Goal: Information Seeking & Learning: Learn about a topic

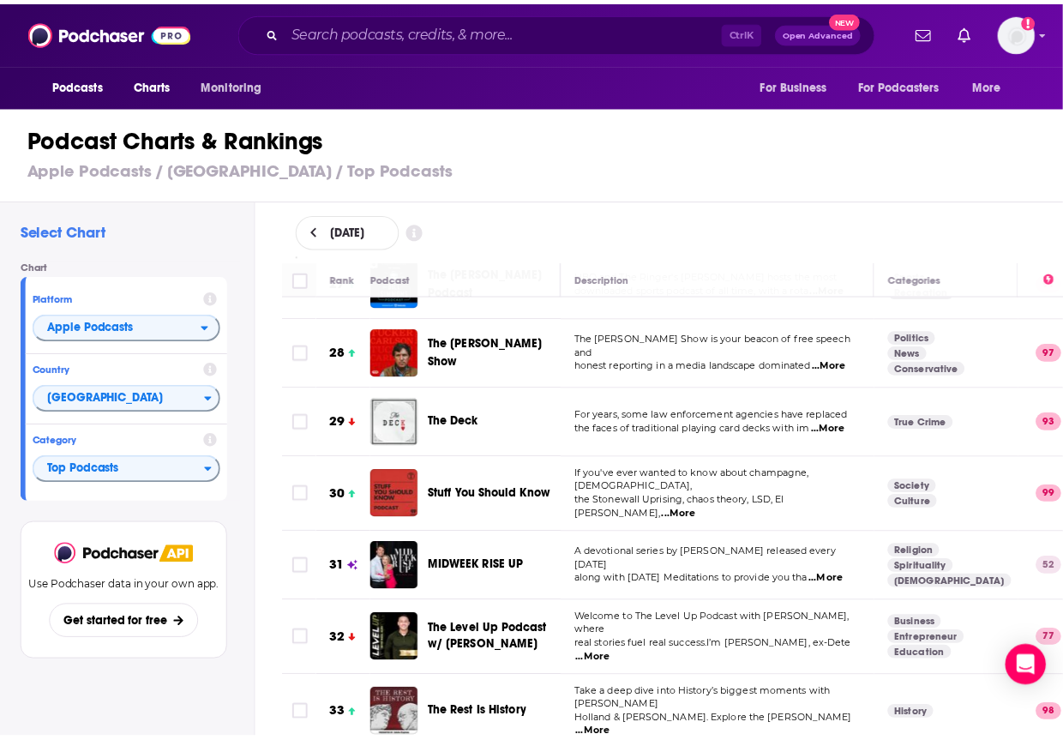
scroll to position [1894, 0]
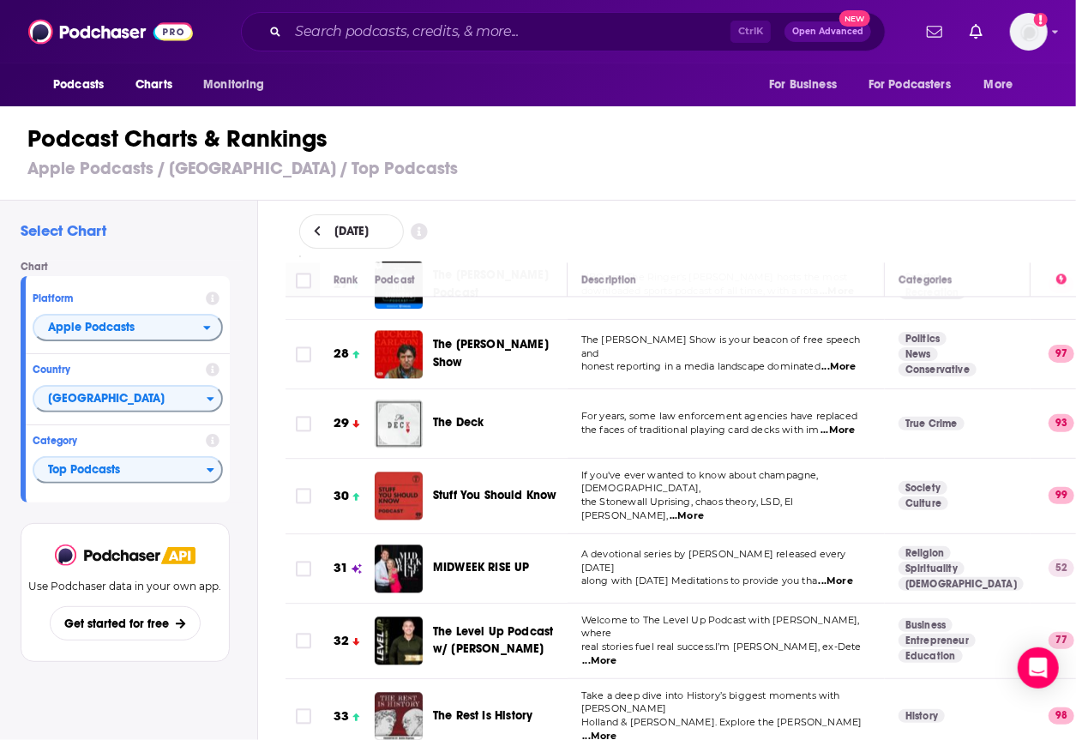
click at [473, 560] on span "MIDWEEK RISE UP" at bounding box center [481, 567] width 97 height 15
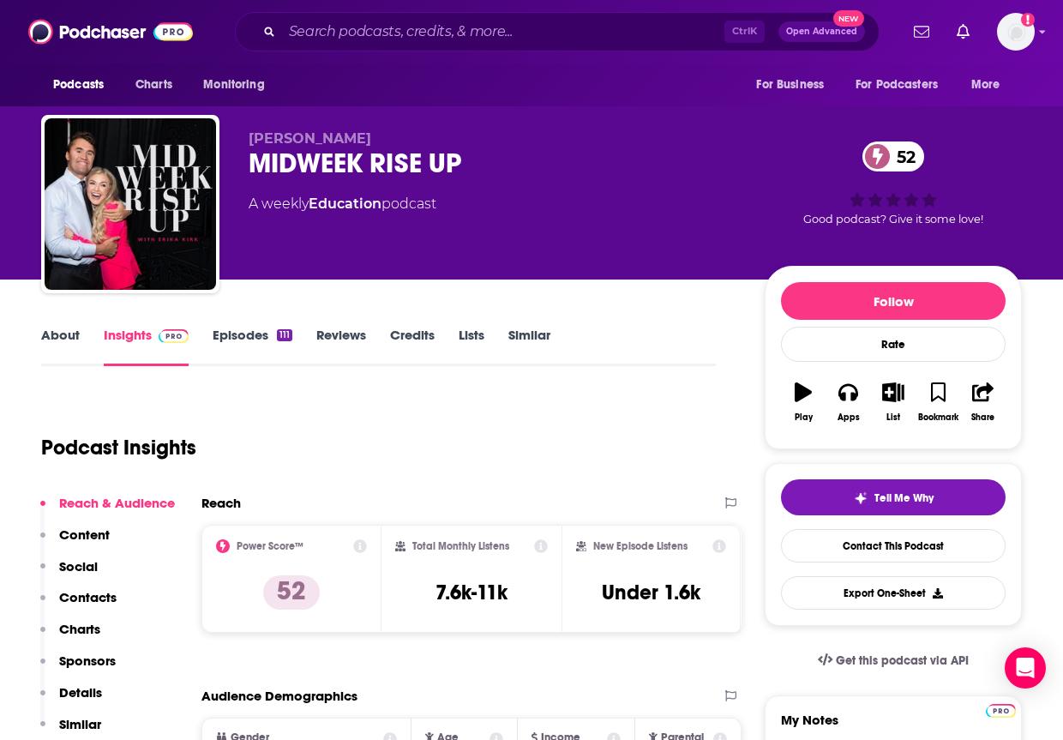
click at [304, 158] on div "MIDWEEK RISE UP 52" at bounding box center [493, 163] width 489 height 33
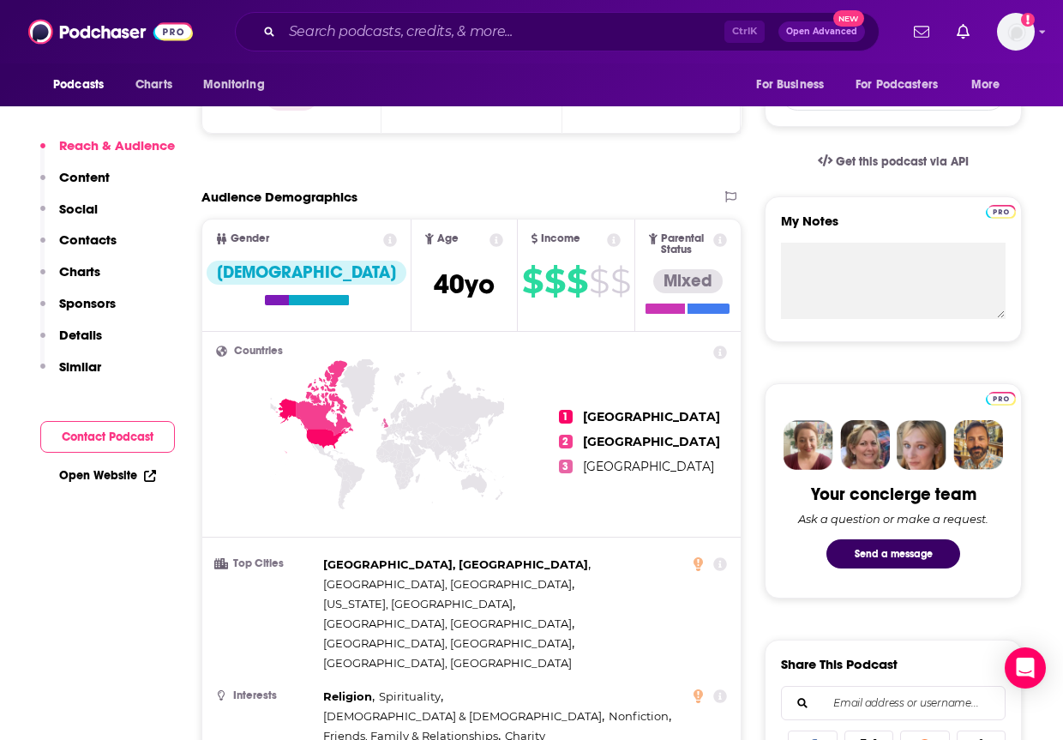
click at [82, 271] on p "Charts" at bounding box center [79, 271] width 41 height 16
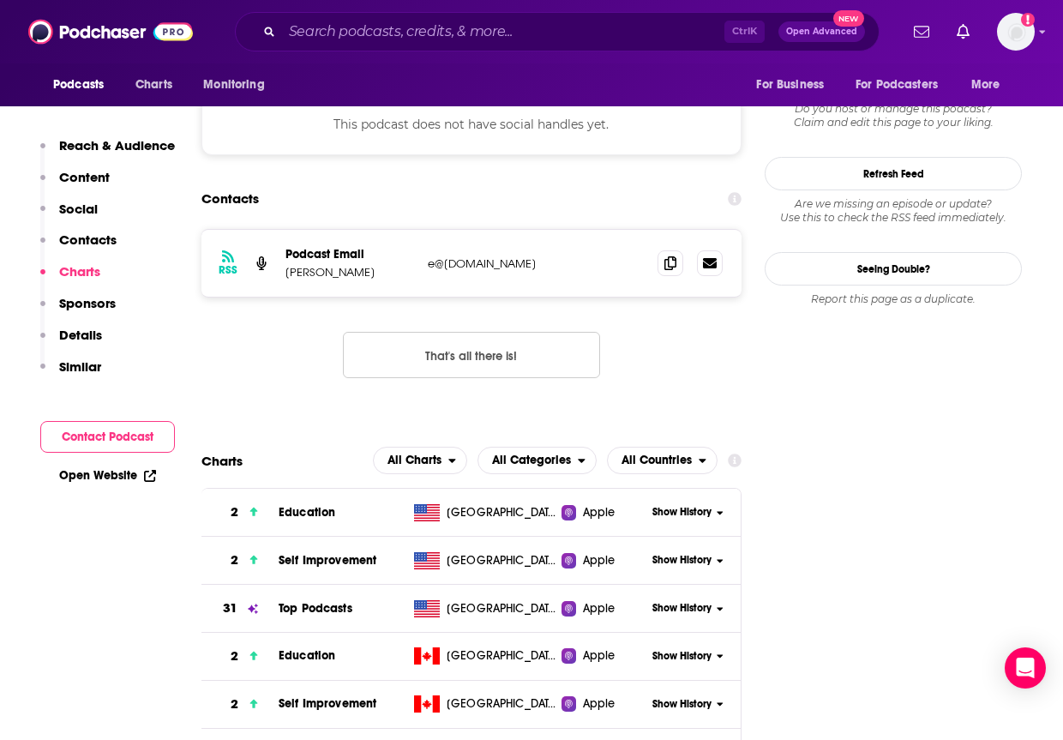
scroll to position [1618, 0]
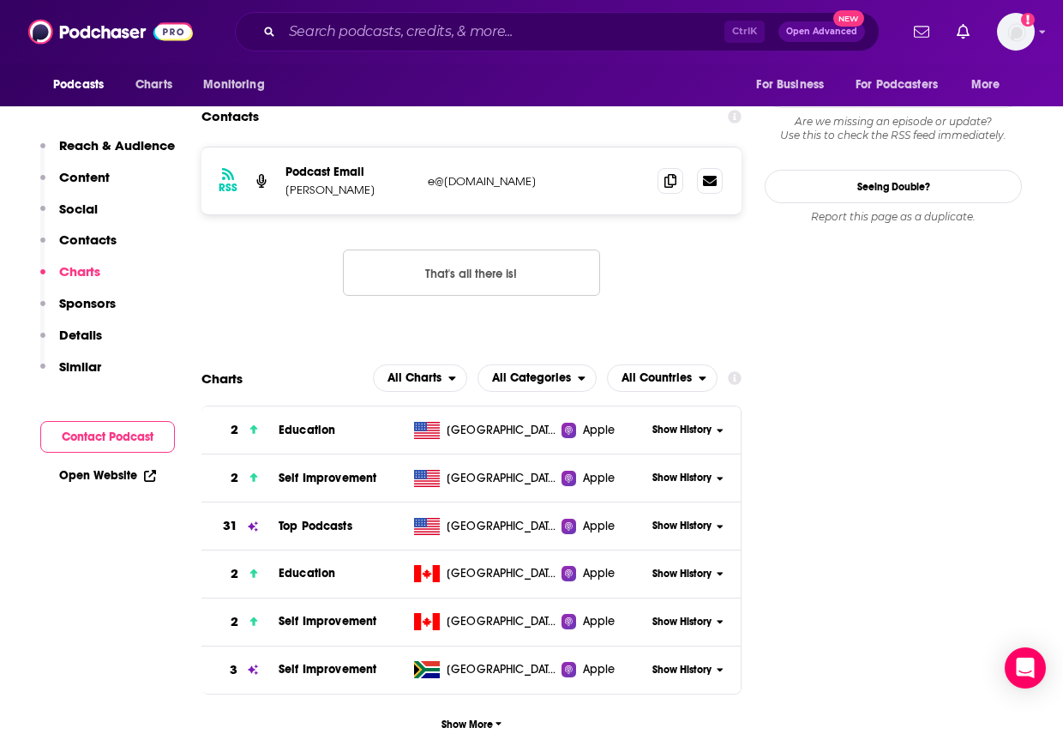
click at [696, 519] on span "Show History" at bounding box center [681, 526] width 59 height 15
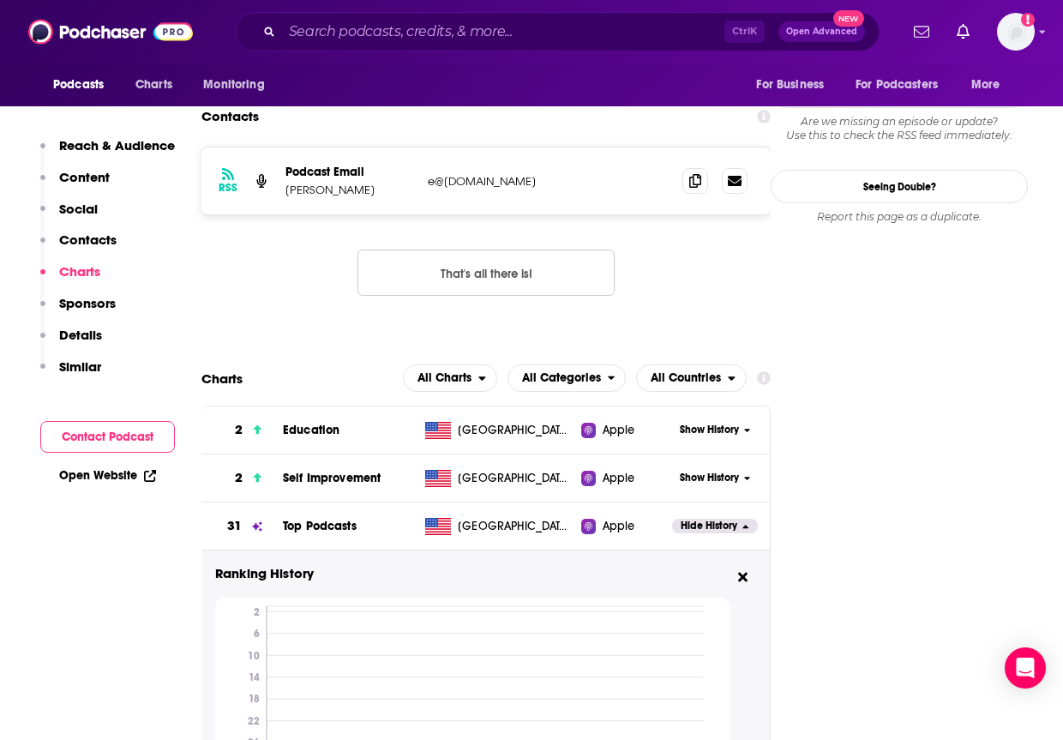
click at [144, 81] on span "Charts" at bounding box center [153, 85] width 37 height 24
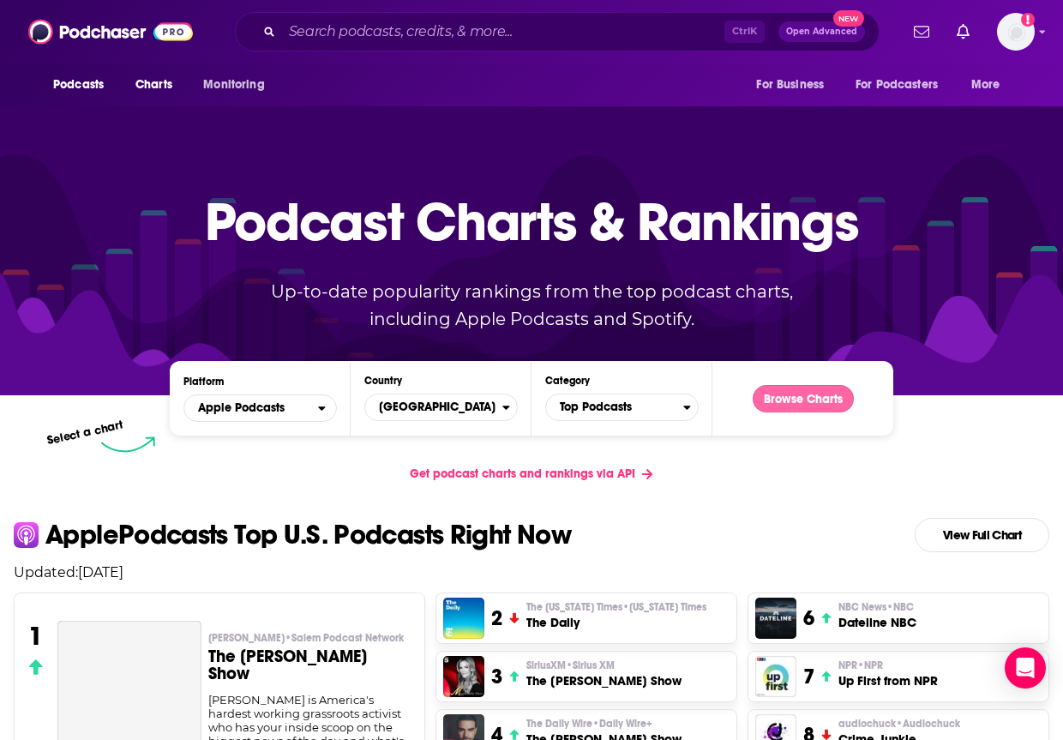
click at [770, 400] on button "Browse Charts" at bounding box center [803, 398] width 101 height 27
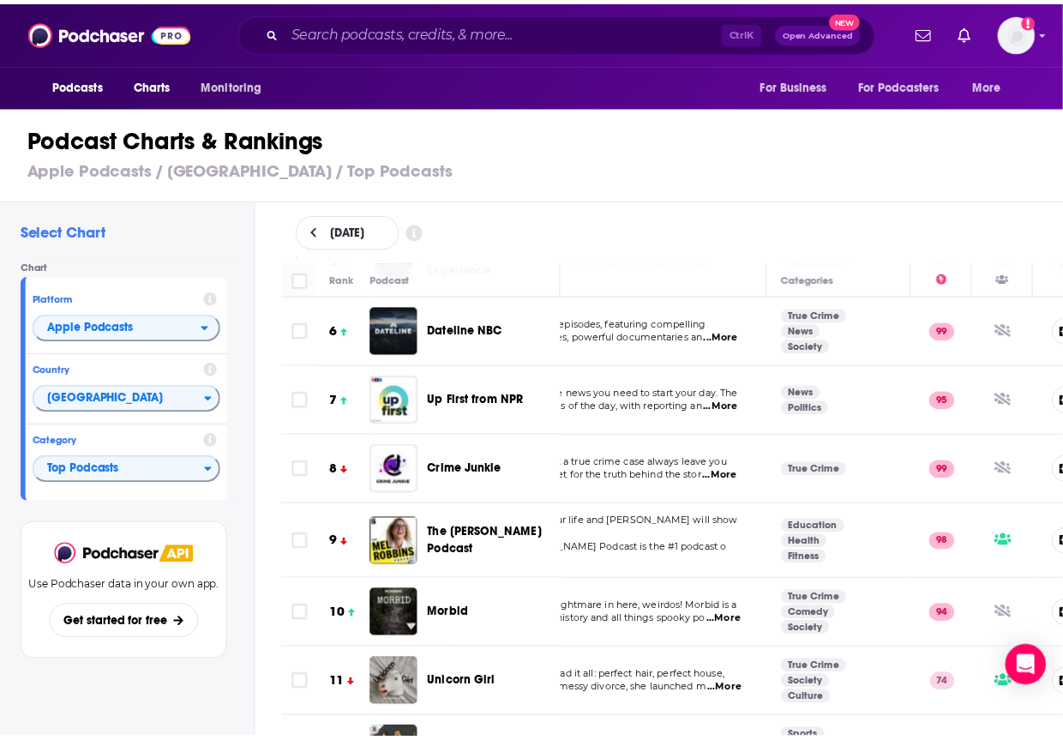
scroll to position [0, 108]
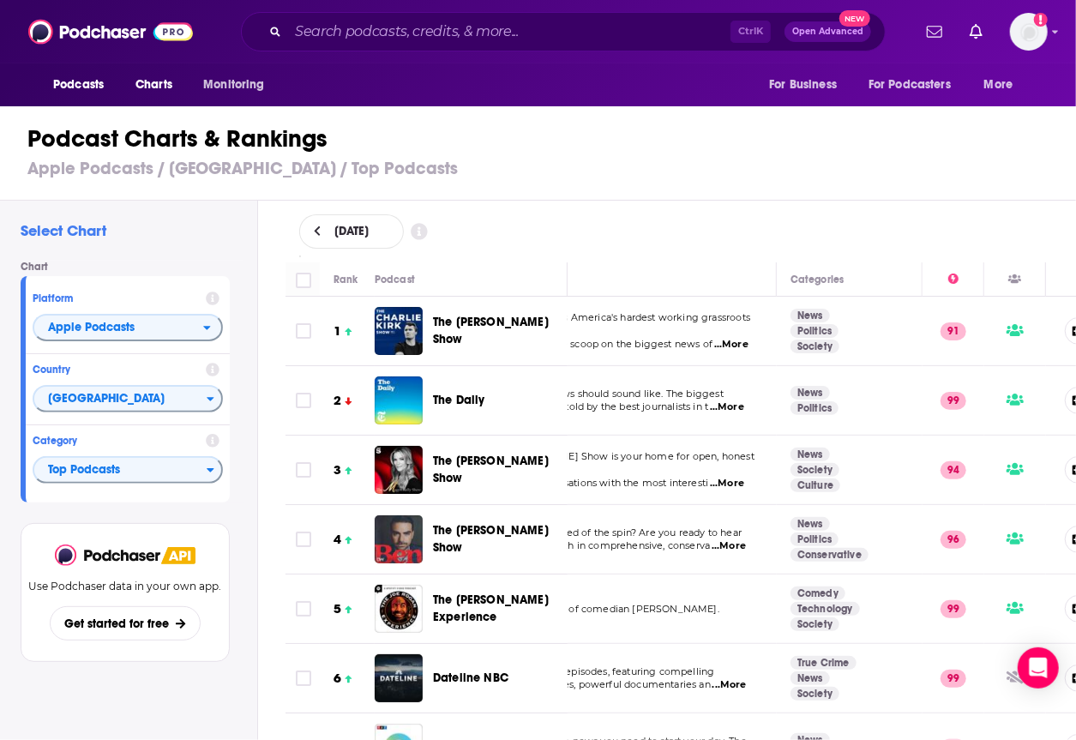
click at [481, 535] on span "The [PERSON_NAME] Show" at bounding box center [491, 539] width 116 height 32
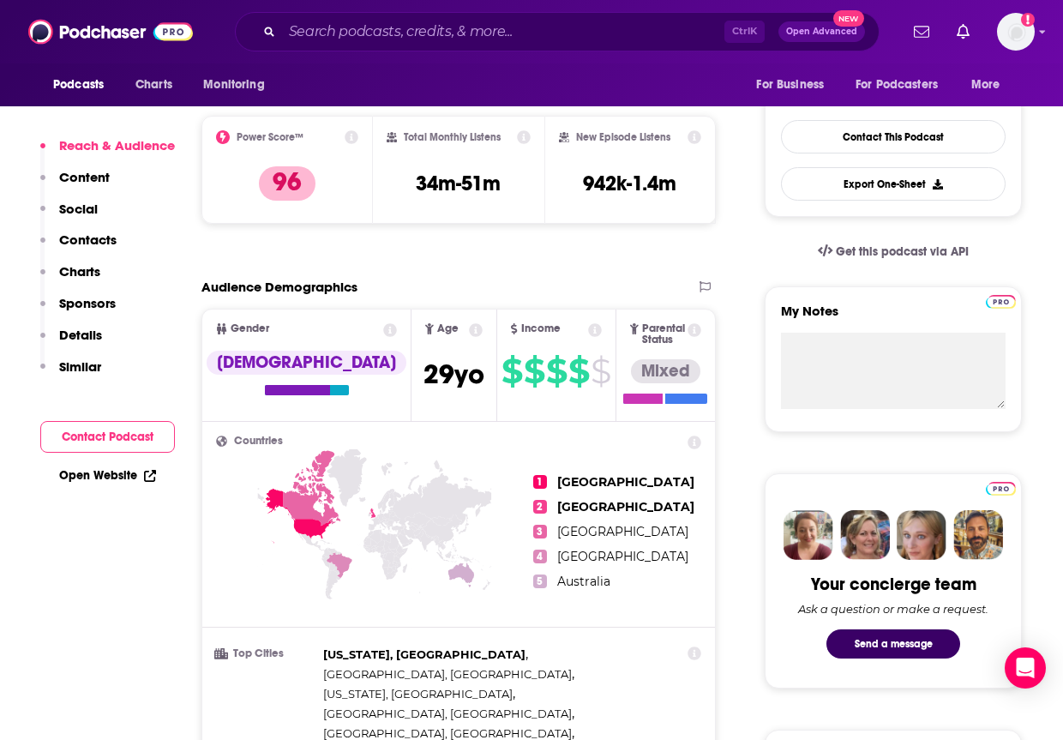
scroll to position [411, 0]
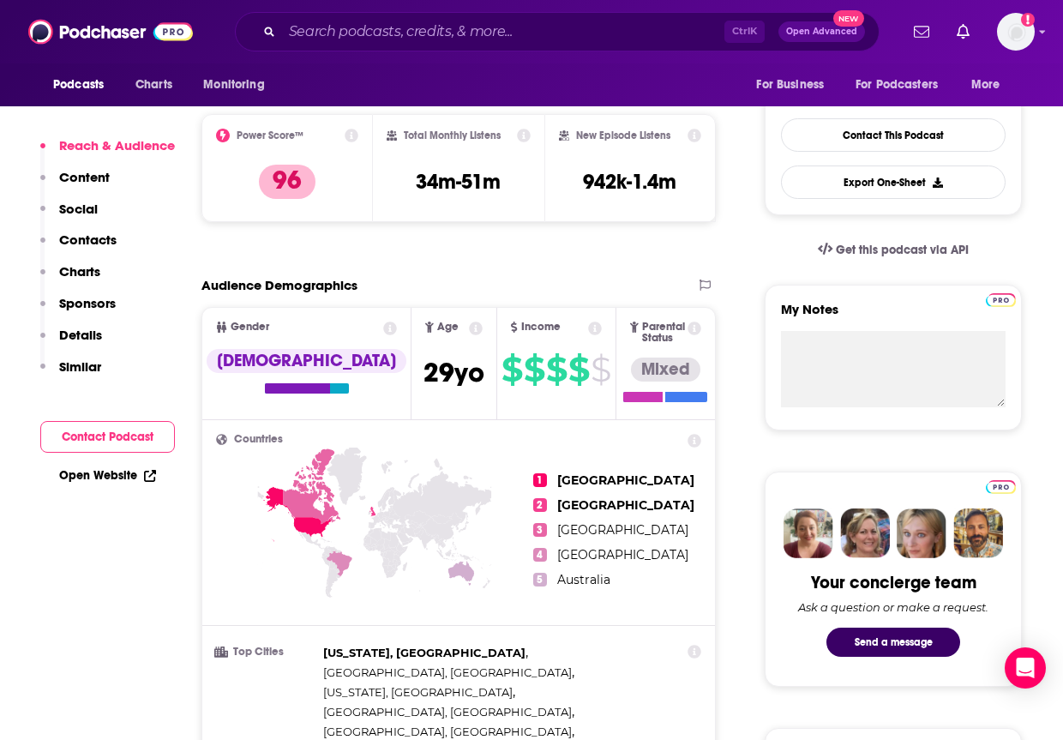
click at [81, 268] on p "Charts" at bounding box center [79, 271] width 41 height 16
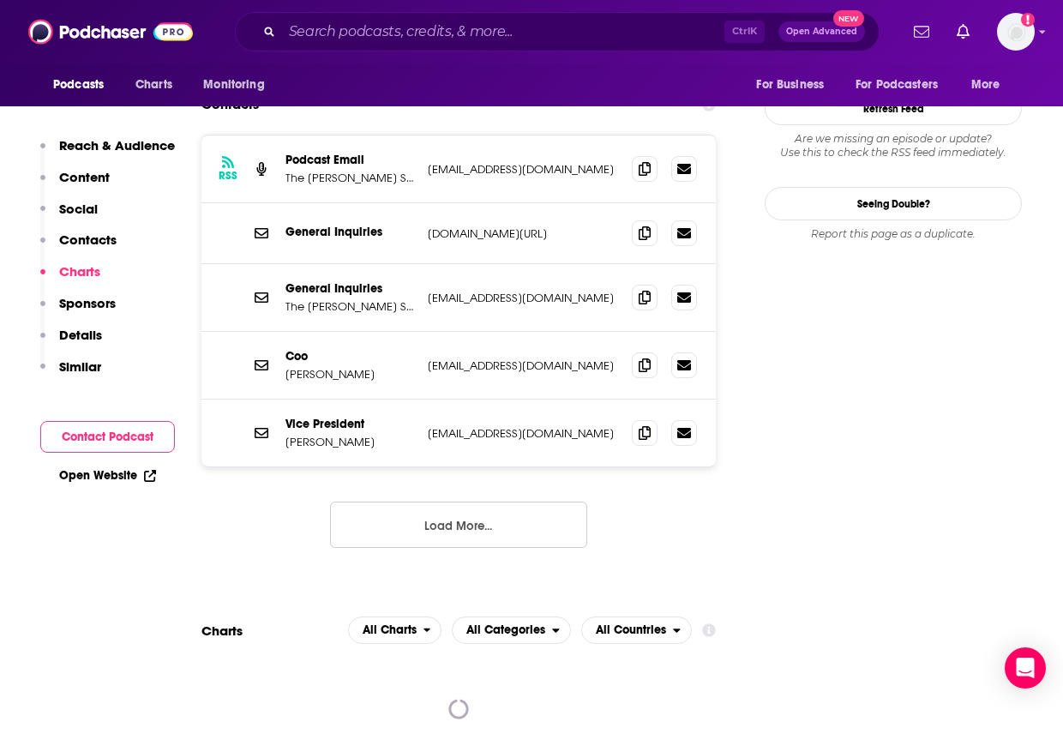
scroll to position [2085, 0]
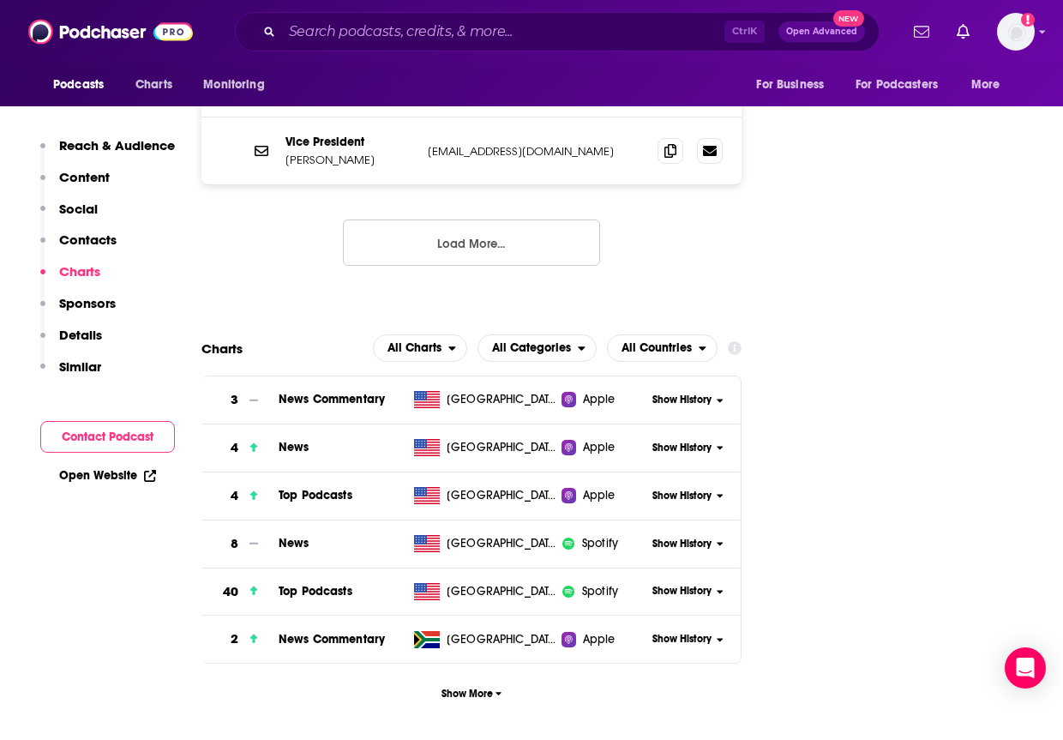
click at [673, 489] on span "Show History" at bounding box center [681, 496] width 59 height 15
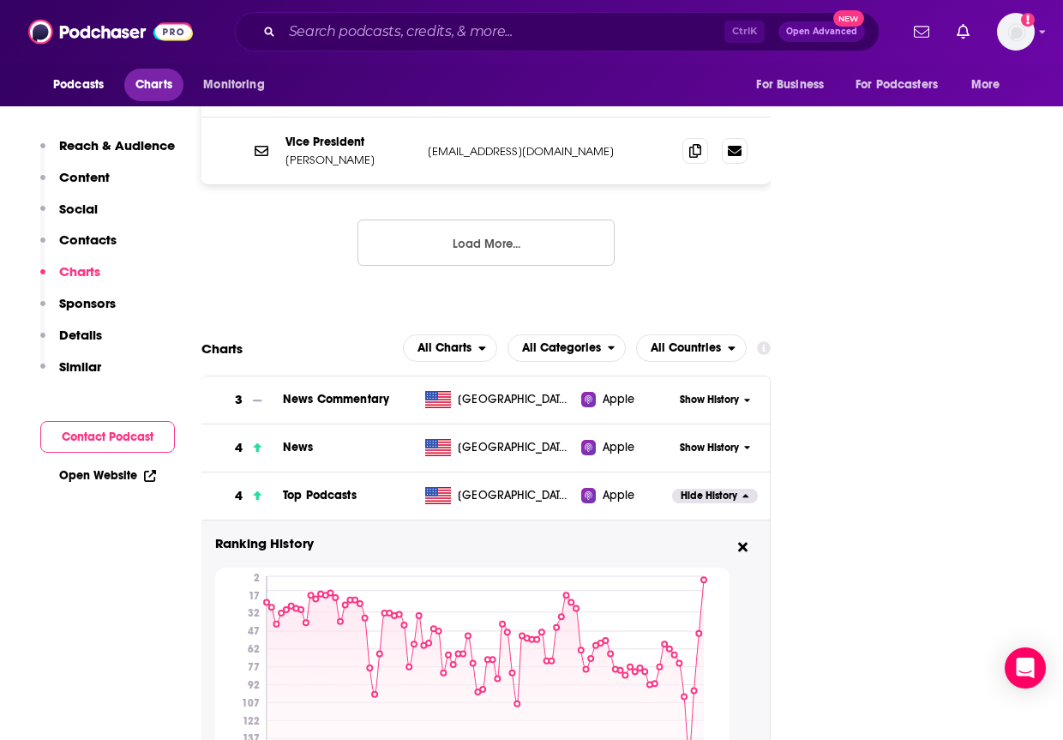
click at [159, 85] on span "Charts" at bounding box center [153, 85] width 37 height 24
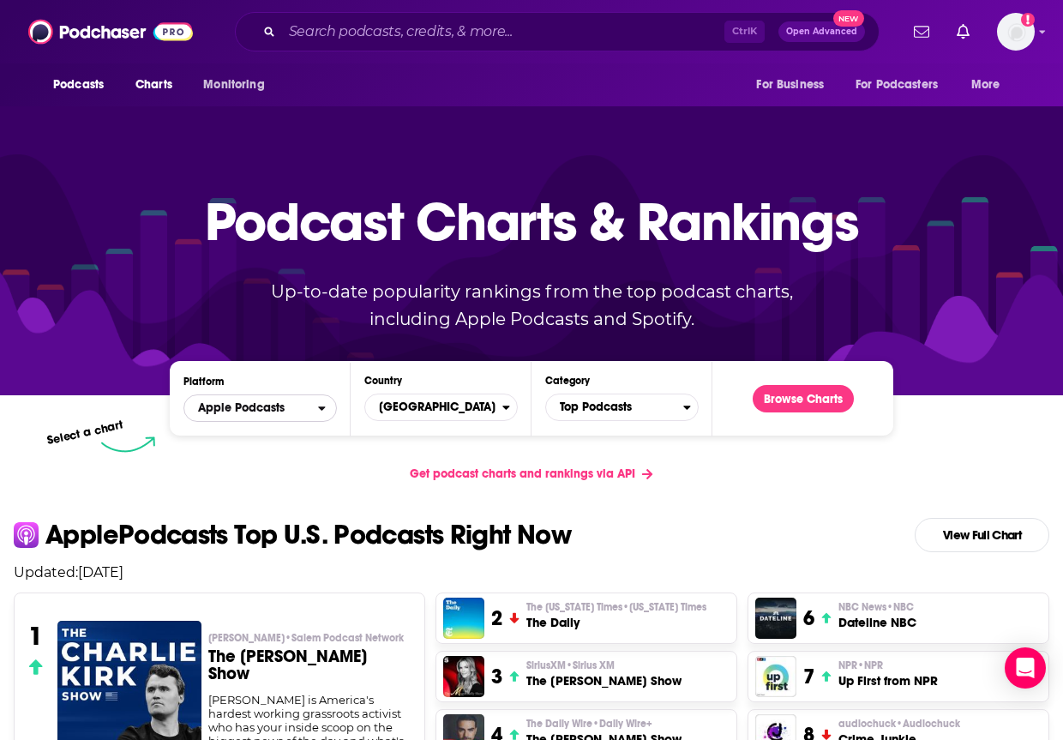
click at [315, 410] on span "Apple Podcasts" at bounding box center [251, 407] width 134 height 29
click at [278, 462] on span "Spotify" at bounding box center [259, 460] width 131 height 10
click at [818, 397] on button "Browse Charts" at bounding box center [803, 398] width 101 height 27
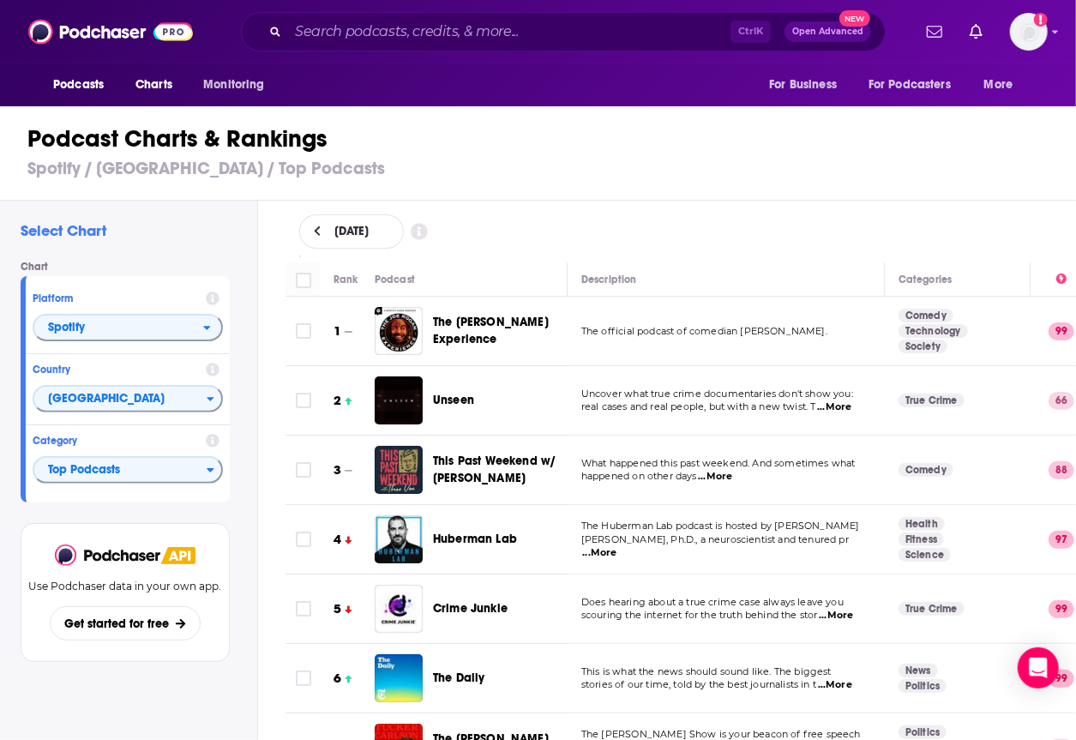
click at [437, 402] on span "Unseen" at bounding box center [453, 400] width 41 height 15
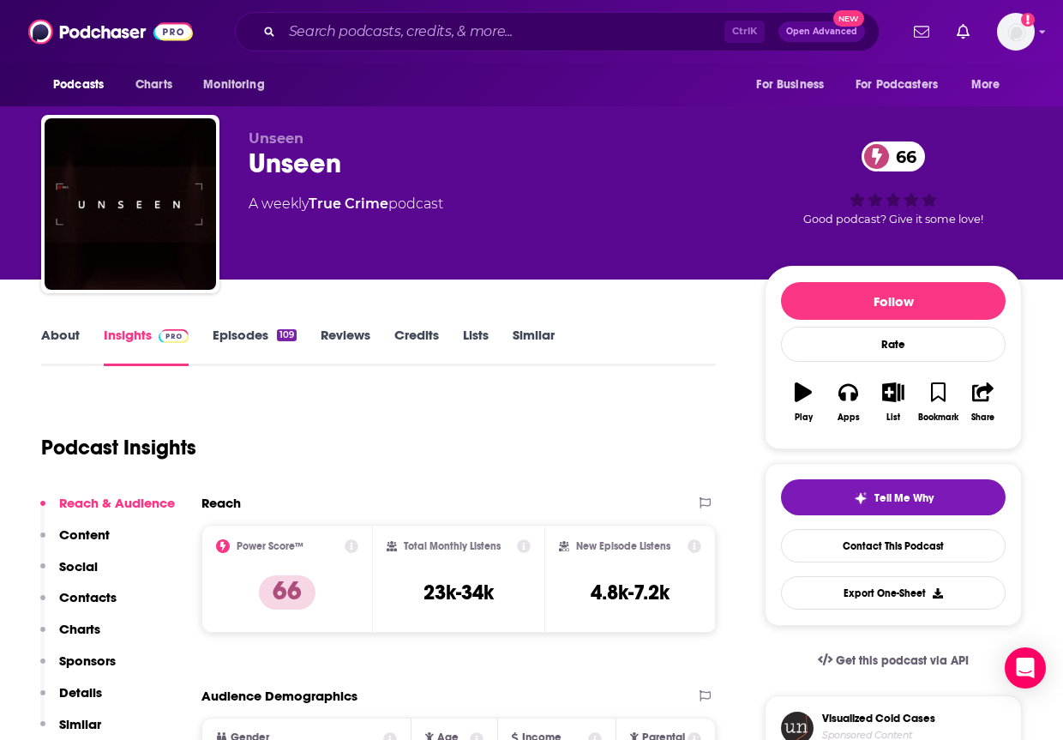
click at [82, 633] on p "Charts" at bounding box center [79, 629] width 41 height 16
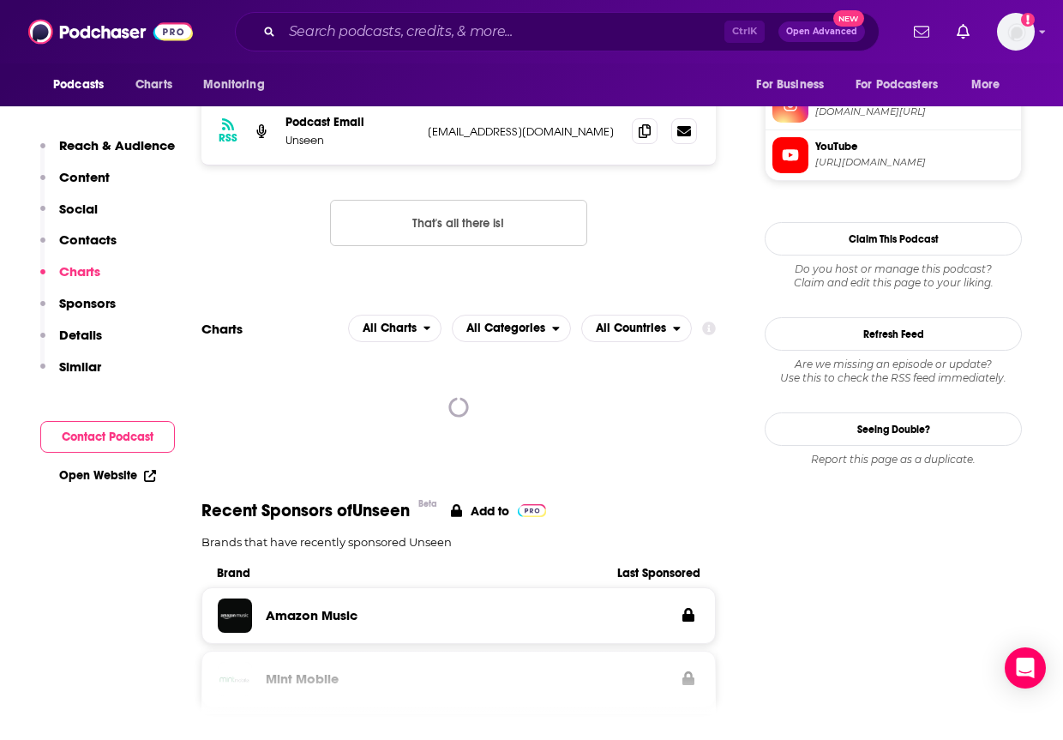
scroll to position [1737, 0]
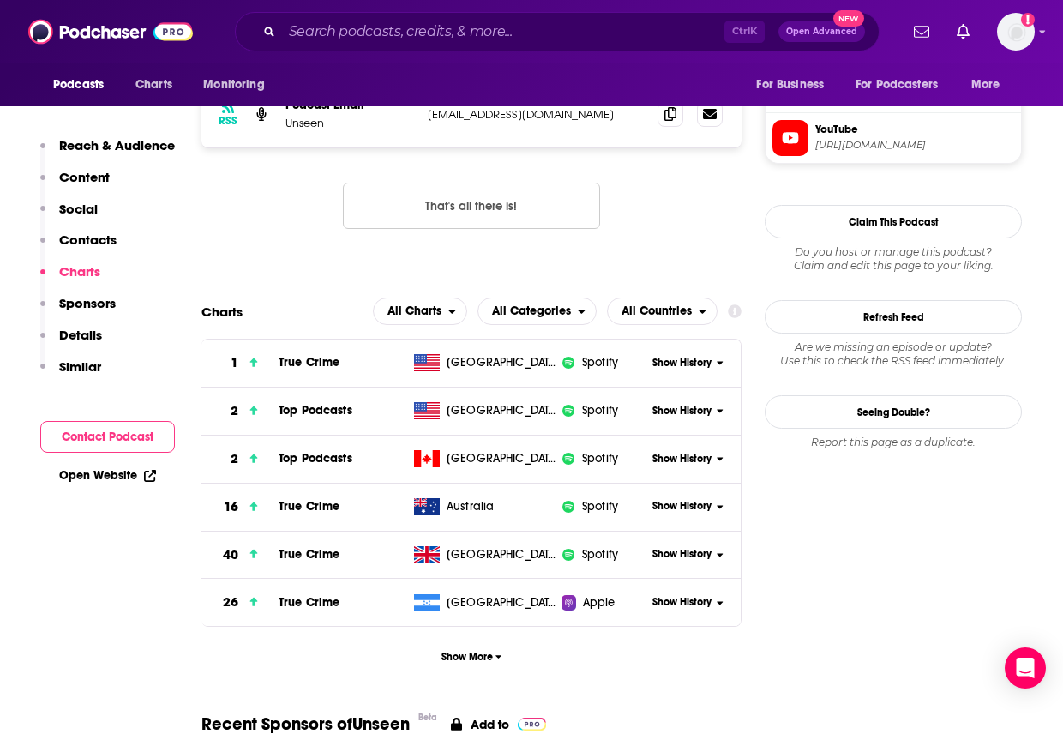
click at [688, 404] on span "Show History" at bounding box center [681, 411] width 59 height 15
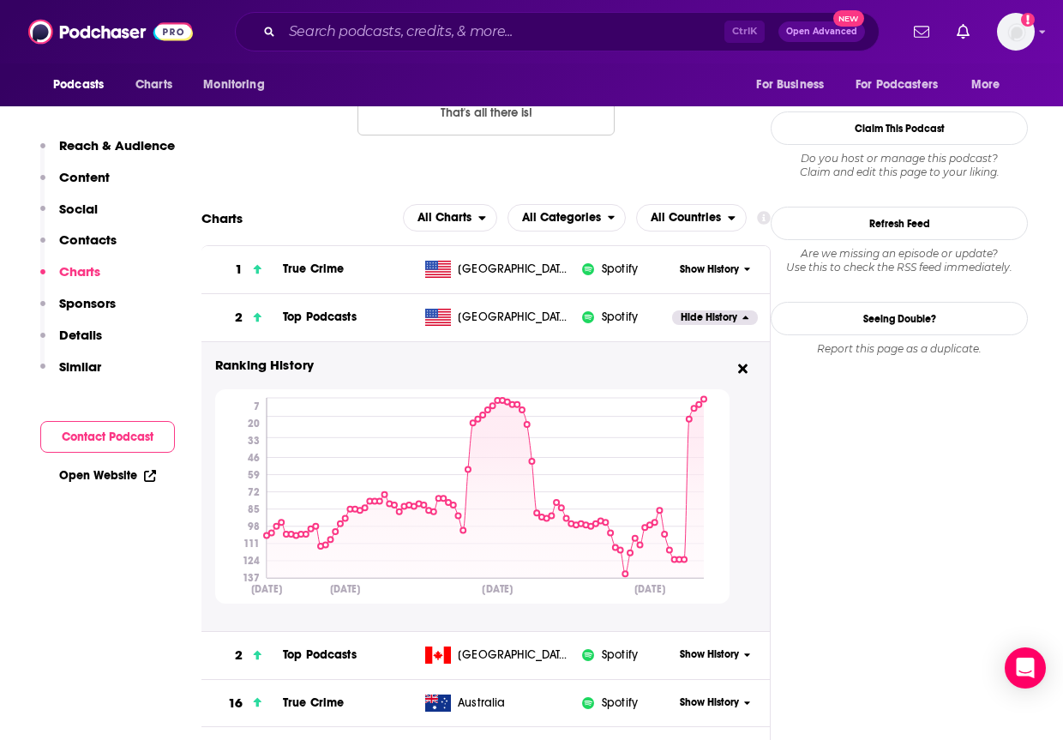
scroll to position [1841, 0]
